Goal: Find contact information: Find contact information

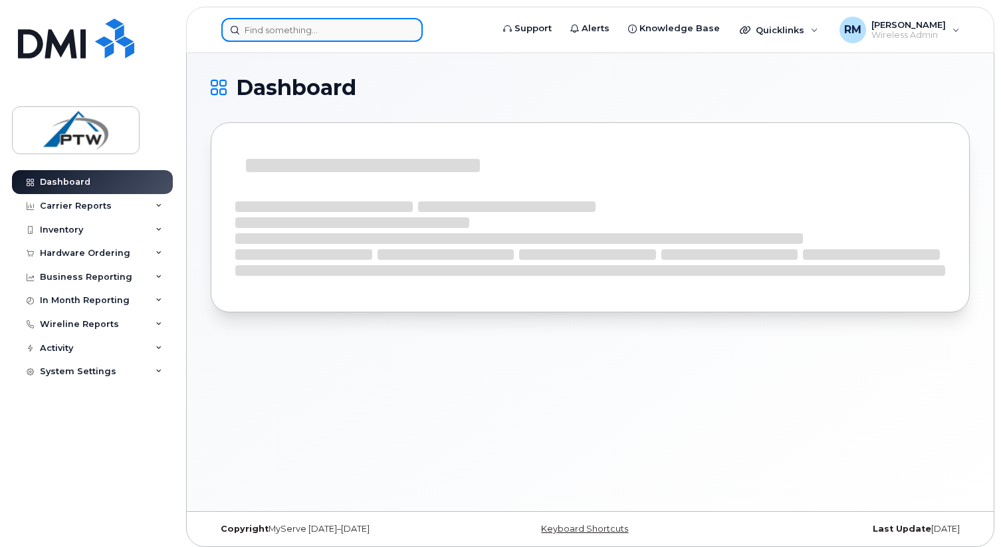
click at [322, 31] on input at bounding box center [321, 30] width 201 height 24
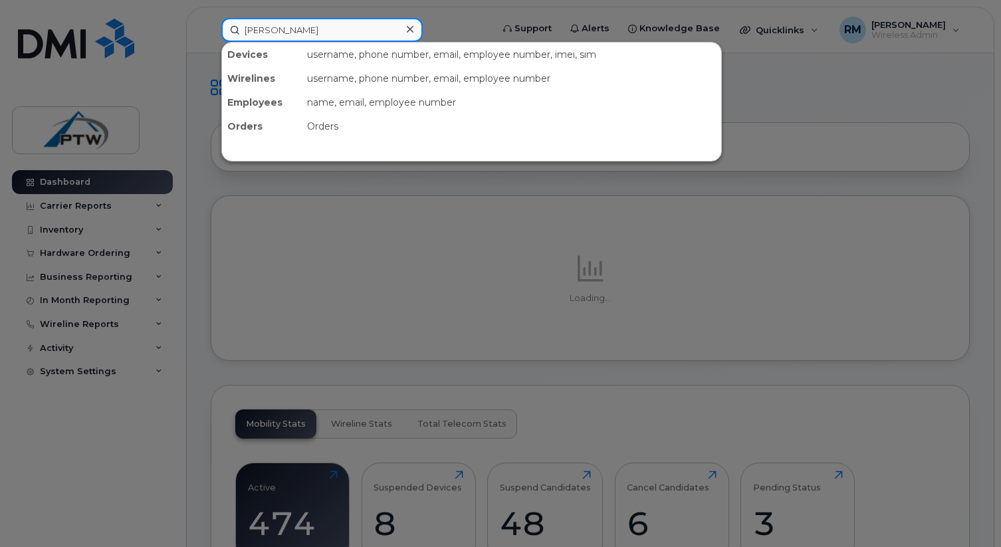
type input "rick case"
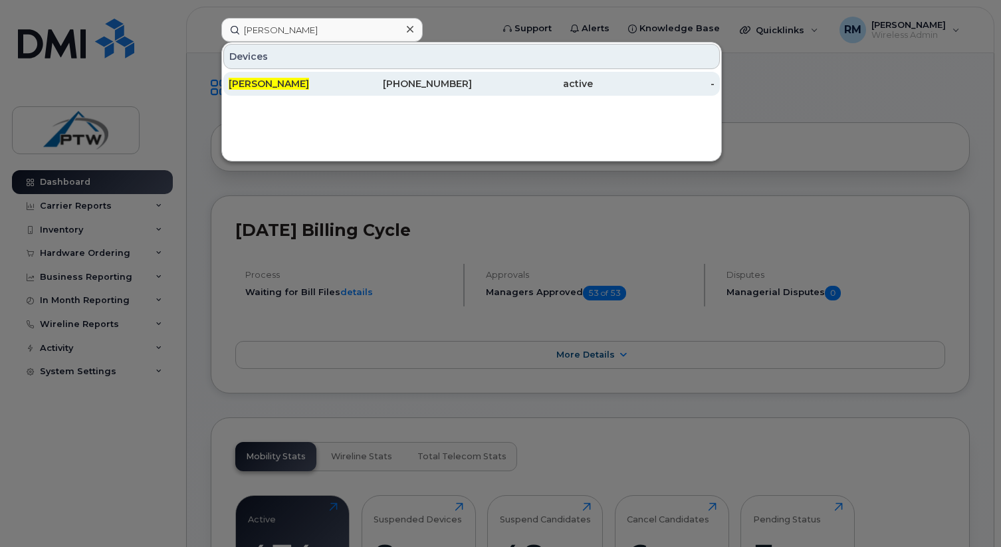
click at [391, 82] on div "403-826-4117" at bounding box center [411, 83] width 122 height 13
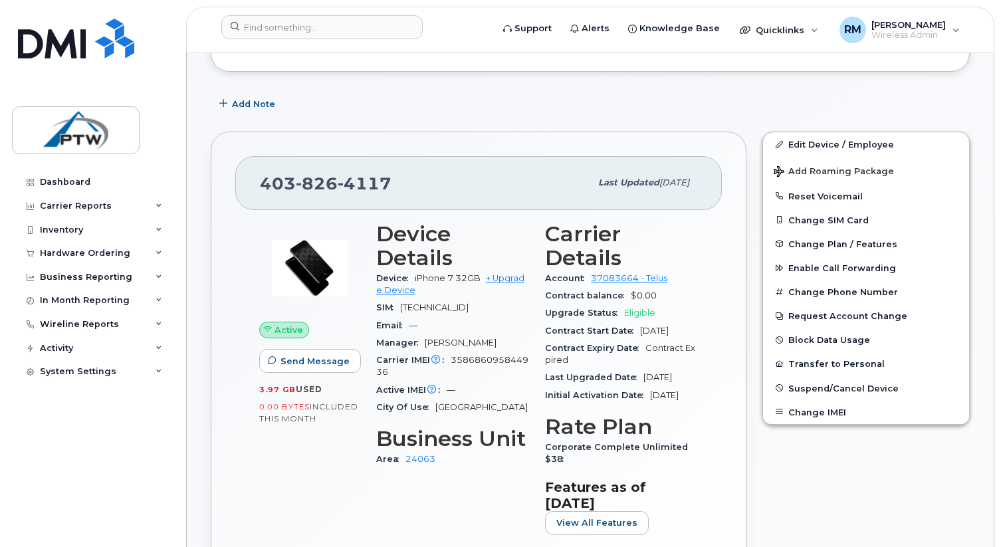
scroll to position [185, 0]
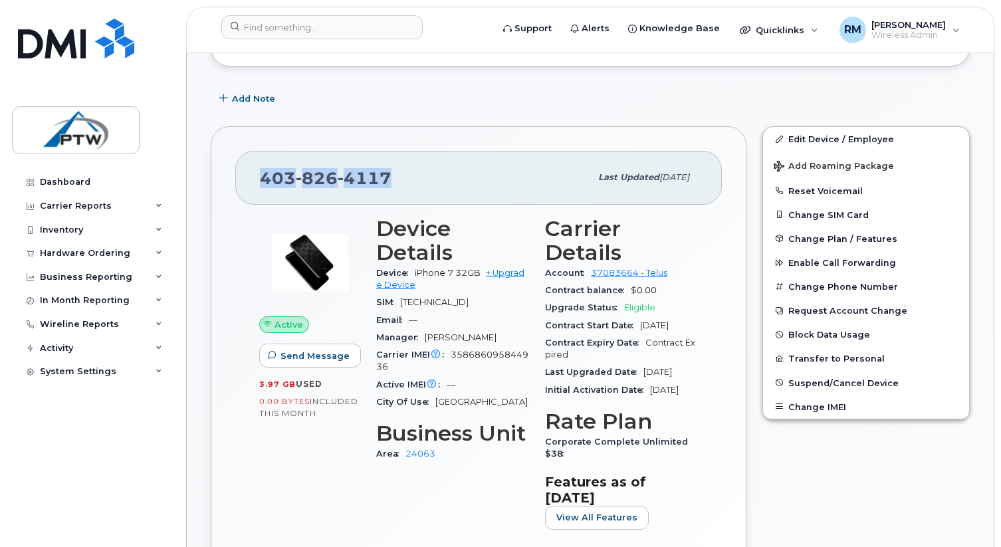
drag, startPoint x: 389, startPoint y: 176, endPoint x: 274, endPoint y: 179, distance: 115.0
click at [261, 177] on span "403 826 4117" at bounding box center [326, 178] width 132 height 20
copy span "403 826 4117"
click at [277, 26] on input at bounding box center [321, 27] width 201 height 24
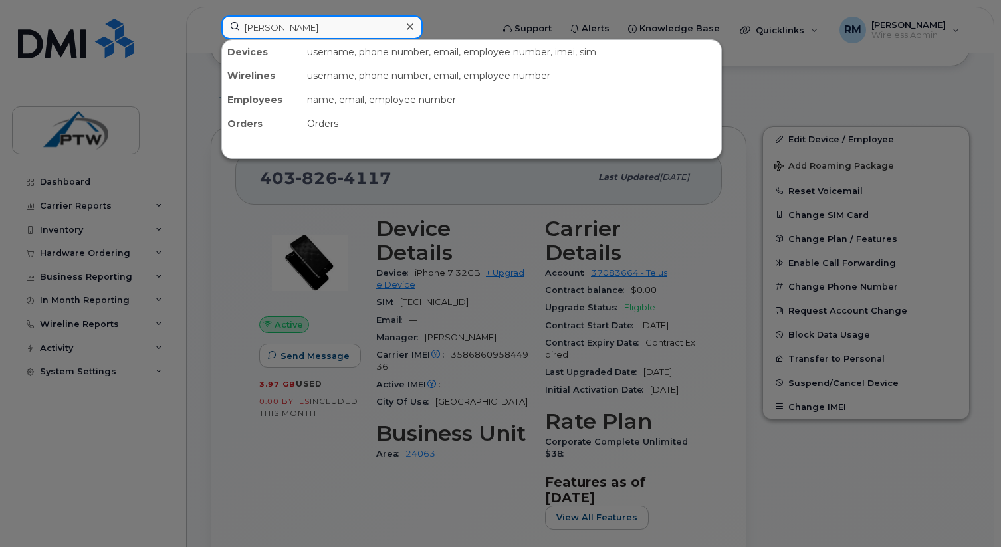
type input "surya"
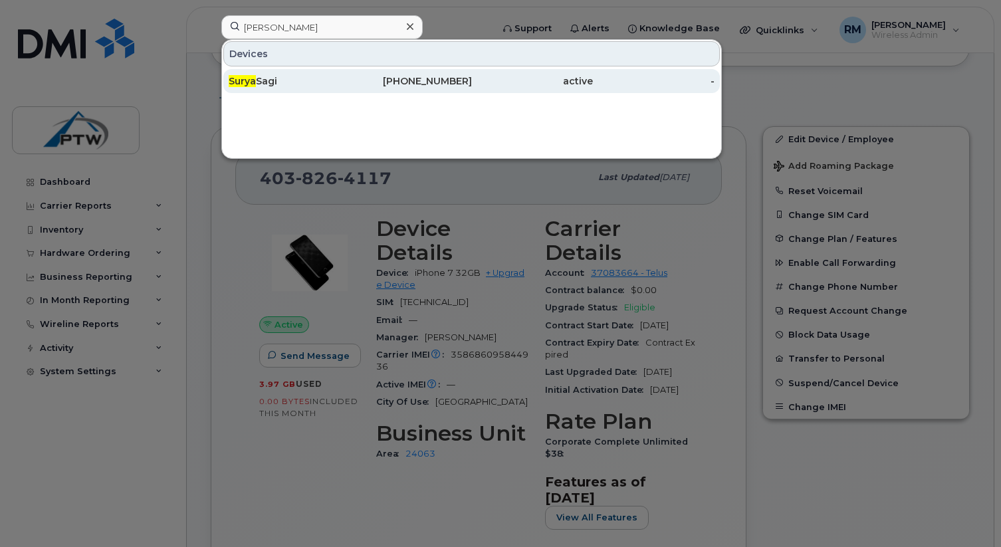
click at [398, 80] on div "403-305-3427" at bounding box center [411, 80] width 122 height 13
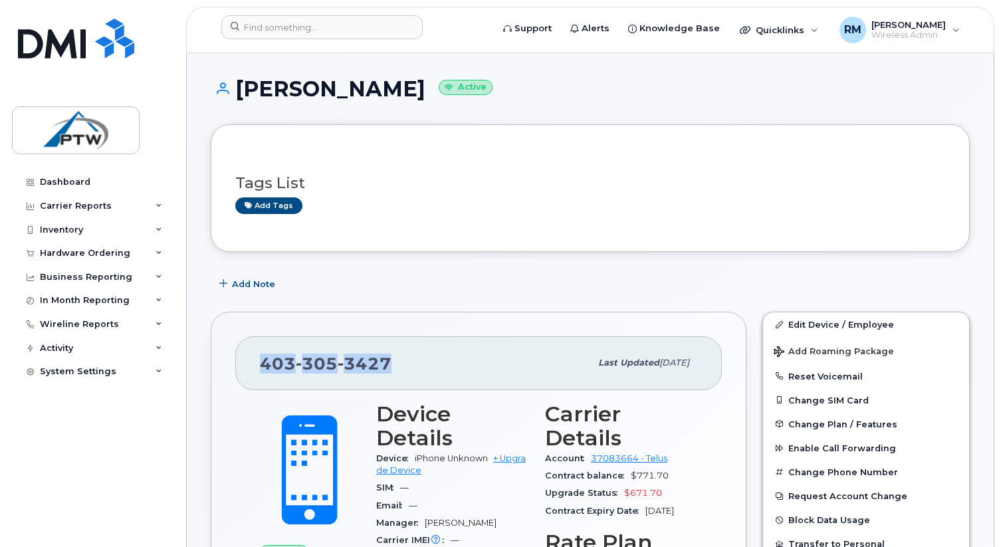
drag, startPoint x: 389, startPoint y: 361, endPoint x: 263, endPoint y: 358, distance: 125.6
click at [263, 358] on div "[PHONE_NUMBER]" at bounding box center [425, 363] width 330 height 28
copy span "[PHONE_NUMBER]"
